Goal: Transaction & Acquisition: Download file/media

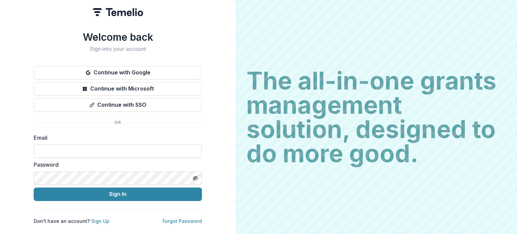
click at [101, 150] on input at bounding box center [118, 151] width 168 height 13
type input "**********"
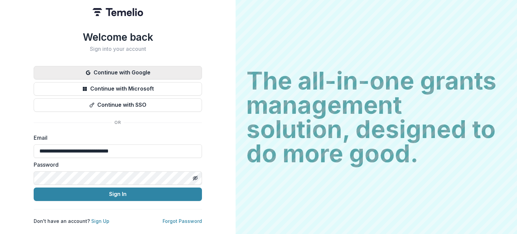
click at [147, 71] on button "Continue with Google" at bounding box center [118, 72] width 168 height 13
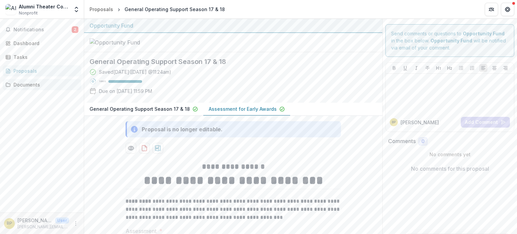
click at [37, 86] on div "Documents" at bounding box center [44, 84] width 62 height 7
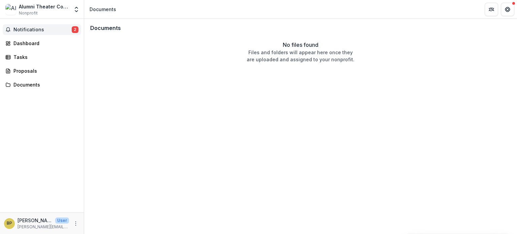
click at [38, 29] on span "Notifications" at bounding box center [42, 30] width 58 height 6
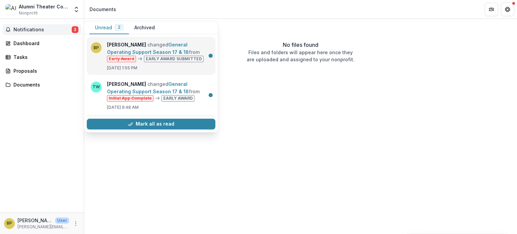
click at [164, 55] on link "General Operating Support Season 17 & 18" at bounding box center [148, 48] width 82 height 13
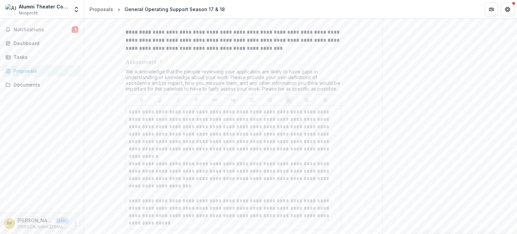
scroll to position [169, 0]
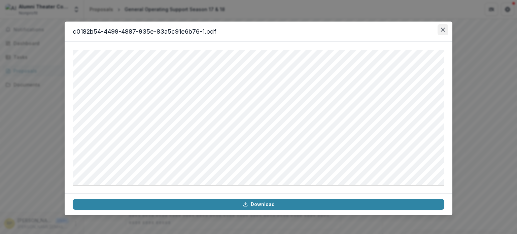
click at [444, 30] on icon "Close" at bounding box center [443, 30] width 4 height 4
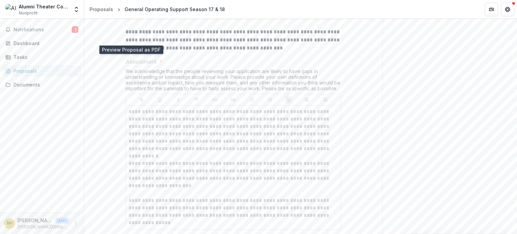
scroll to position [0, 0]
